Goal: Find specific page/section: Find specific page/section

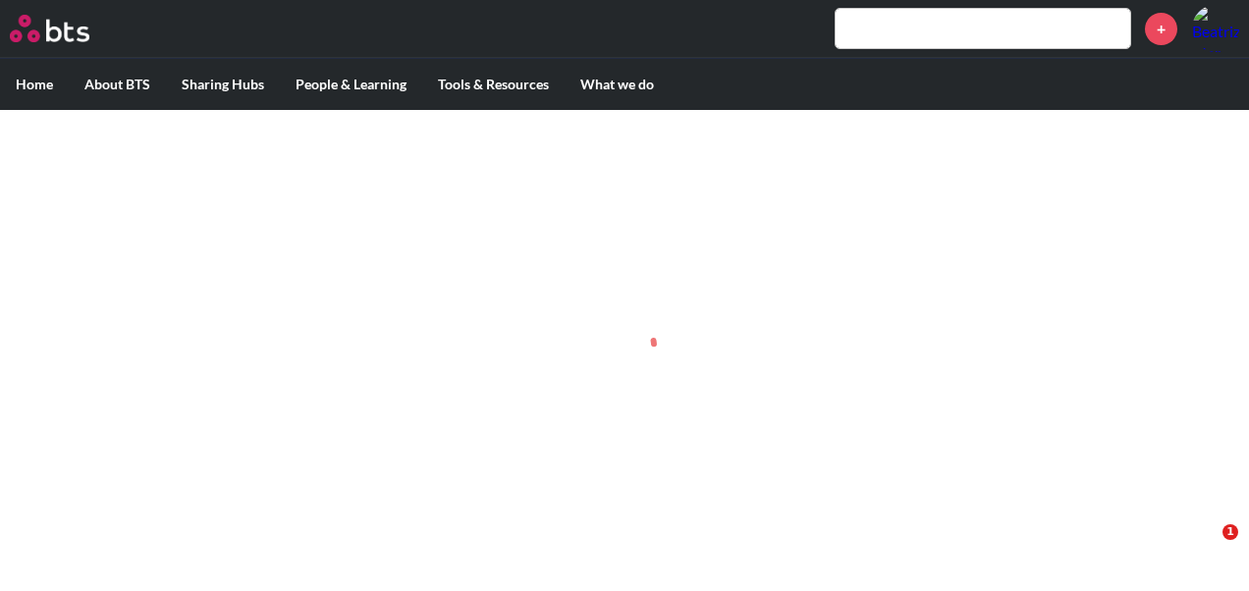
click at [870, 24] on input "text" at bounding box center [983, 28] width 295 height 39
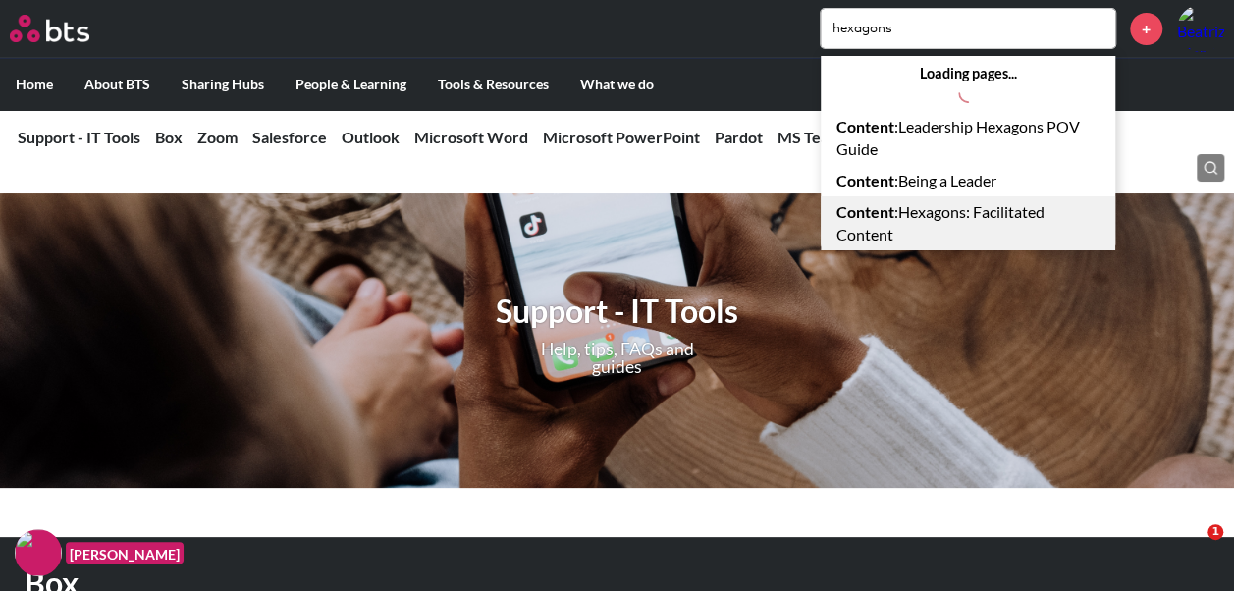
type input "hexagons"
click at [873, 222] on link "Content : Hexagons: Facilitated Content" at bounding box center [968, 223] width 295 height 54
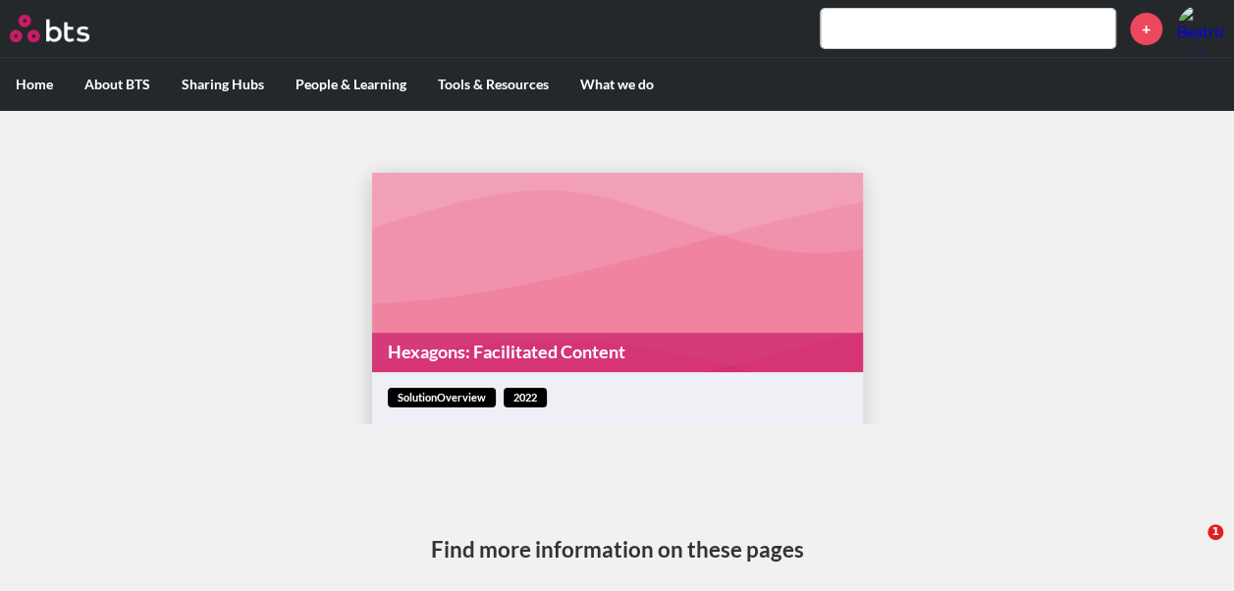
click at [466, 358] on link "Hexagons: Facilitated Content" at bounding box center [617, 352] width 491 height 38
